Goal: Check status: Check status

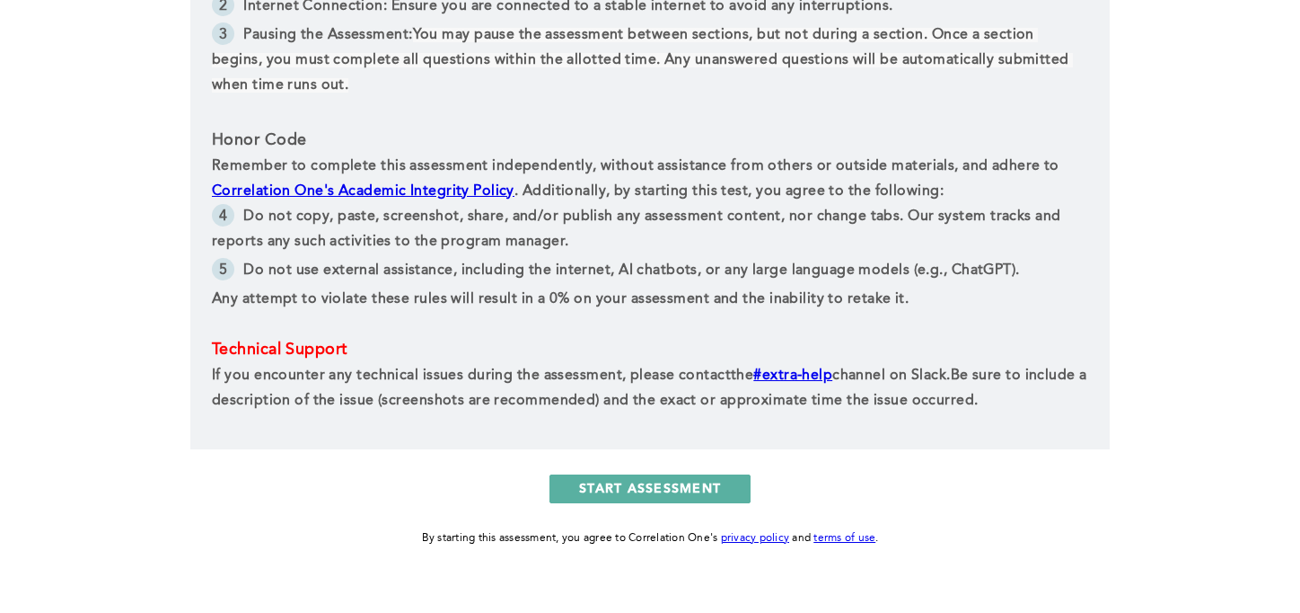
scroll to position [887, 0]
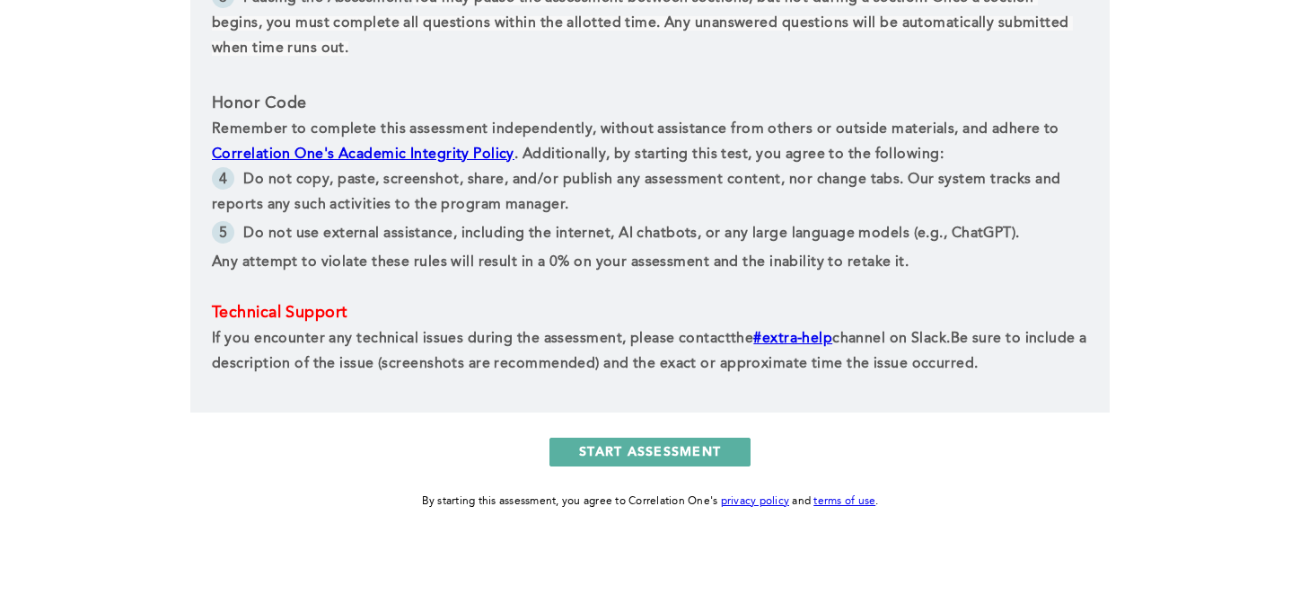
click at [806, 331] on link "#extra-help" at bounding box center [793, 338] width 79 height 14
